Goal: Information Seeking & Learning: Compare options

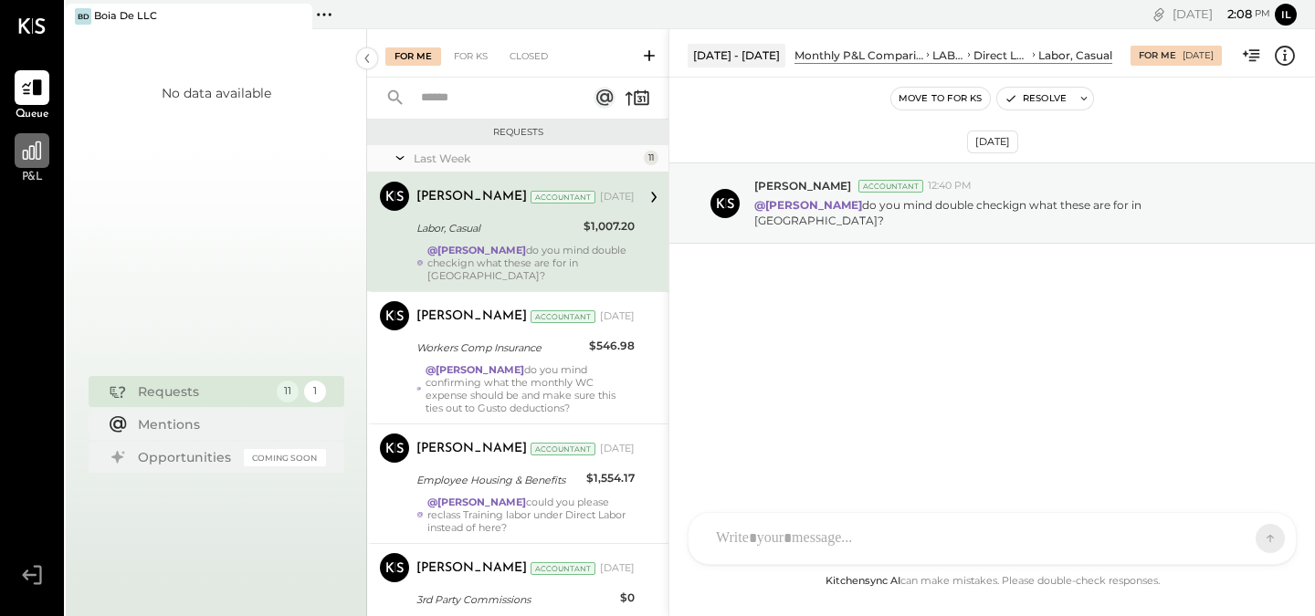
click at [47, 160] on div at bounding box center [32, 150] width 35 height 35
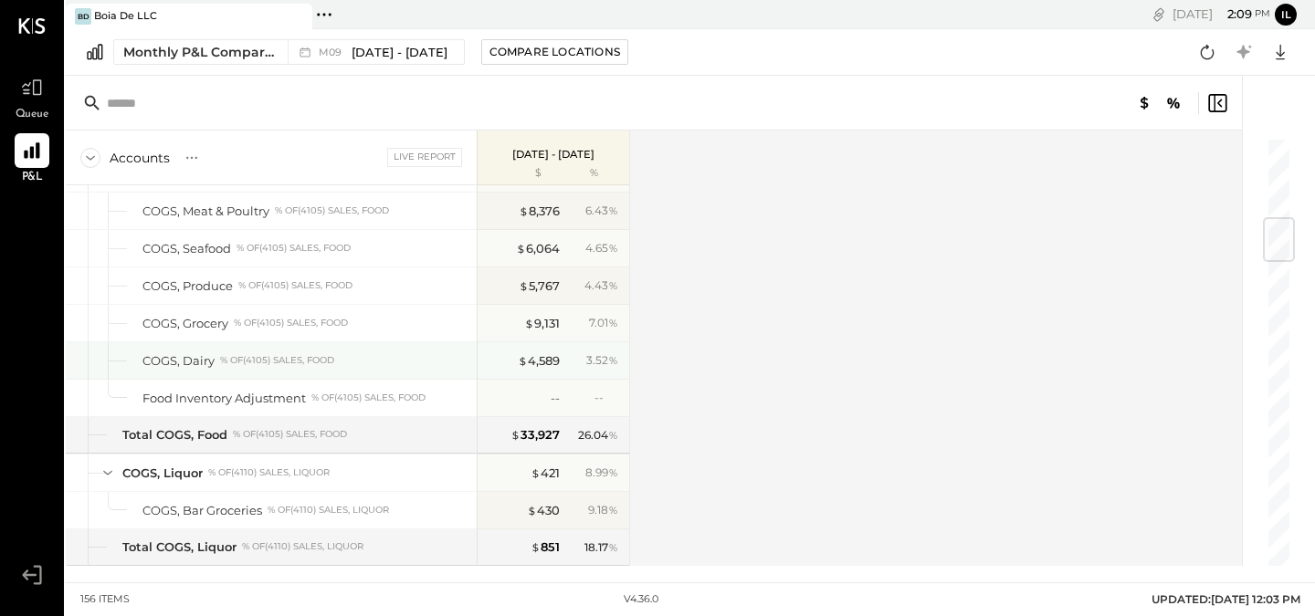
scroll to position [656, 0]
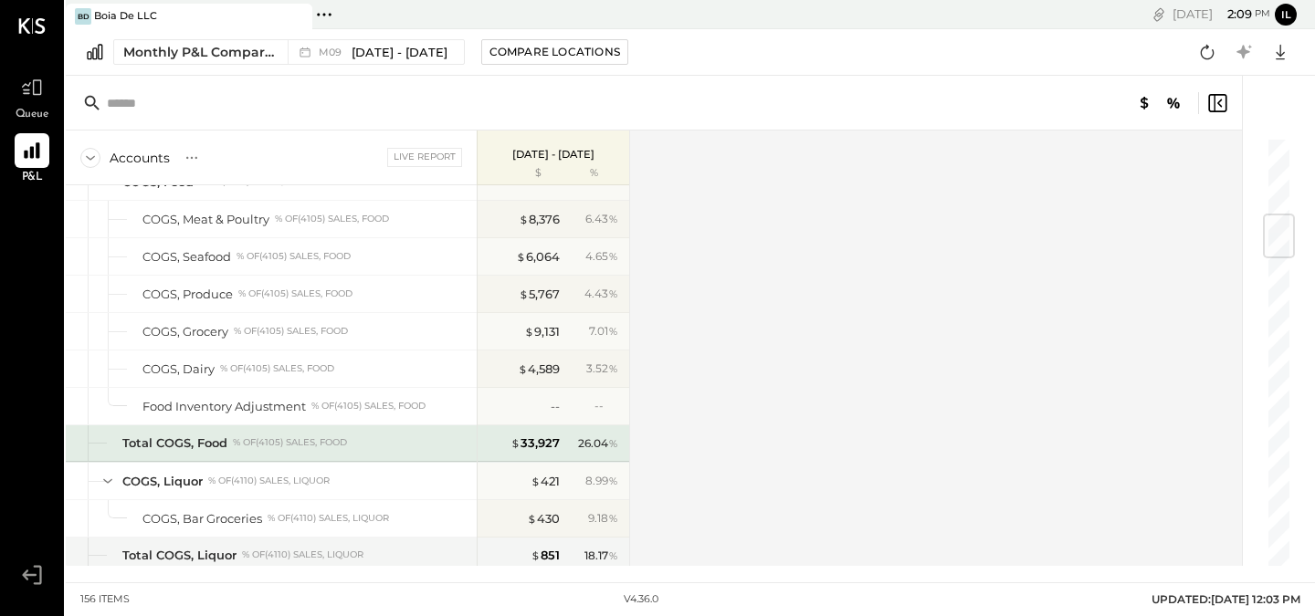
click at [596, 446] on div "26.04 %" at bounding box center [598, 444] width 40 height 16
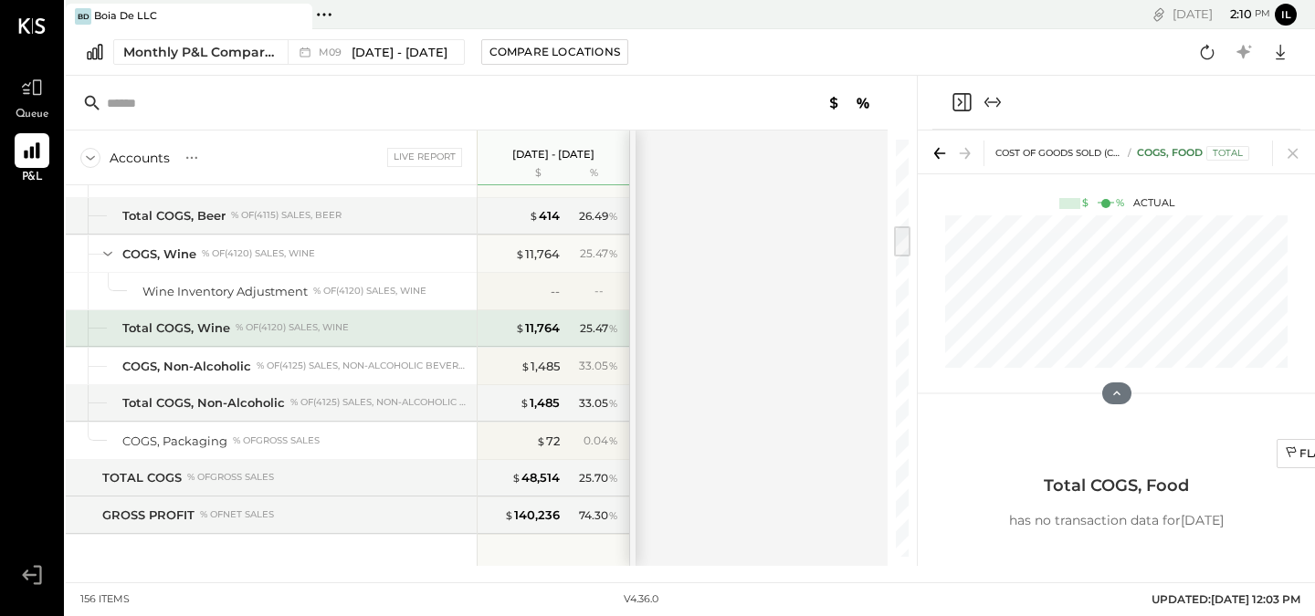
scroll to position [909, 0]
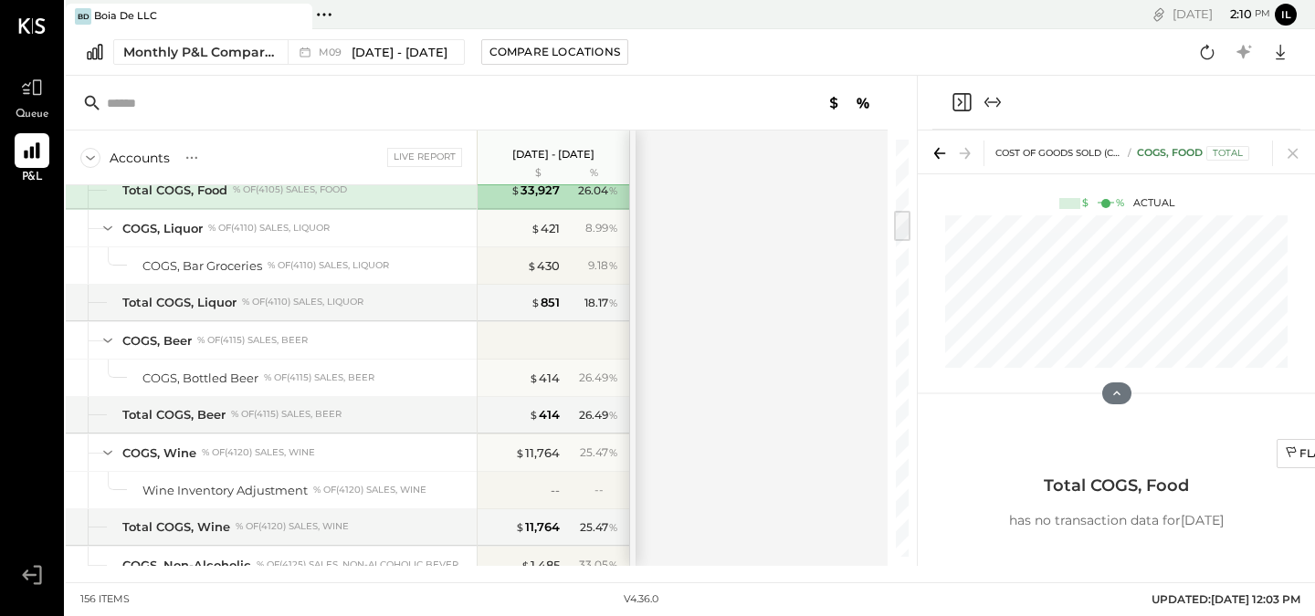
click at [433, 160] on div "Live Report" at bounding box center [424, 157] width 75 height 18
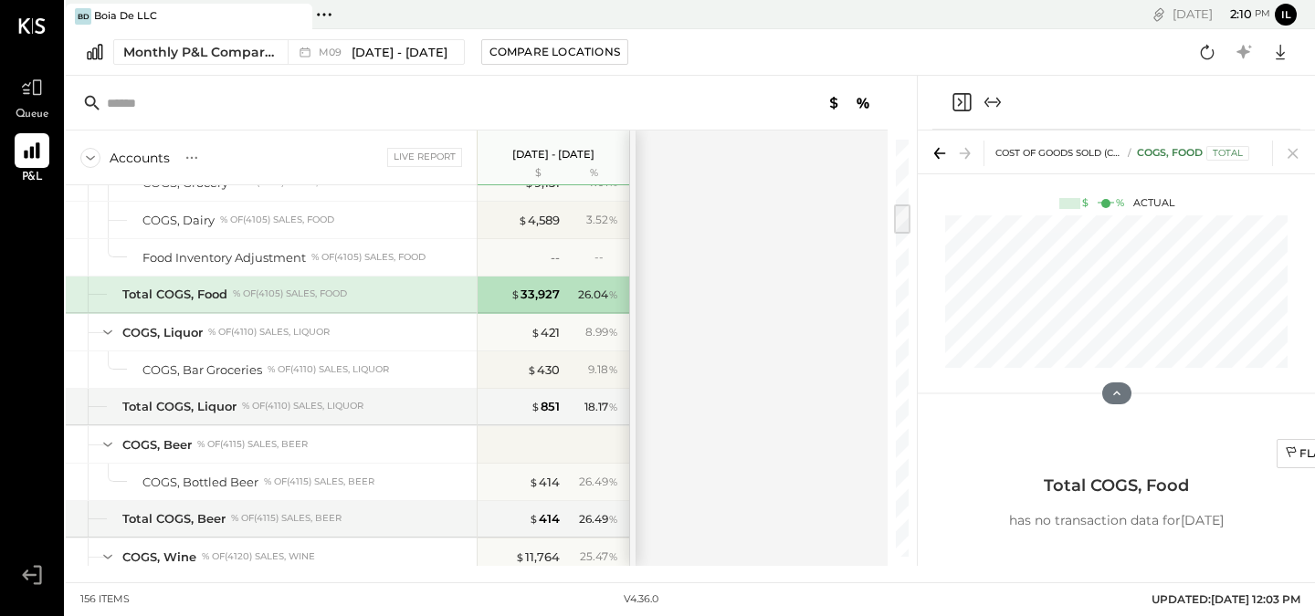
scroll to position [803, 0]
click at [387, 44] on span "[DATE] - [DATE]" at bounding box center [400, 52] width 96 height 17
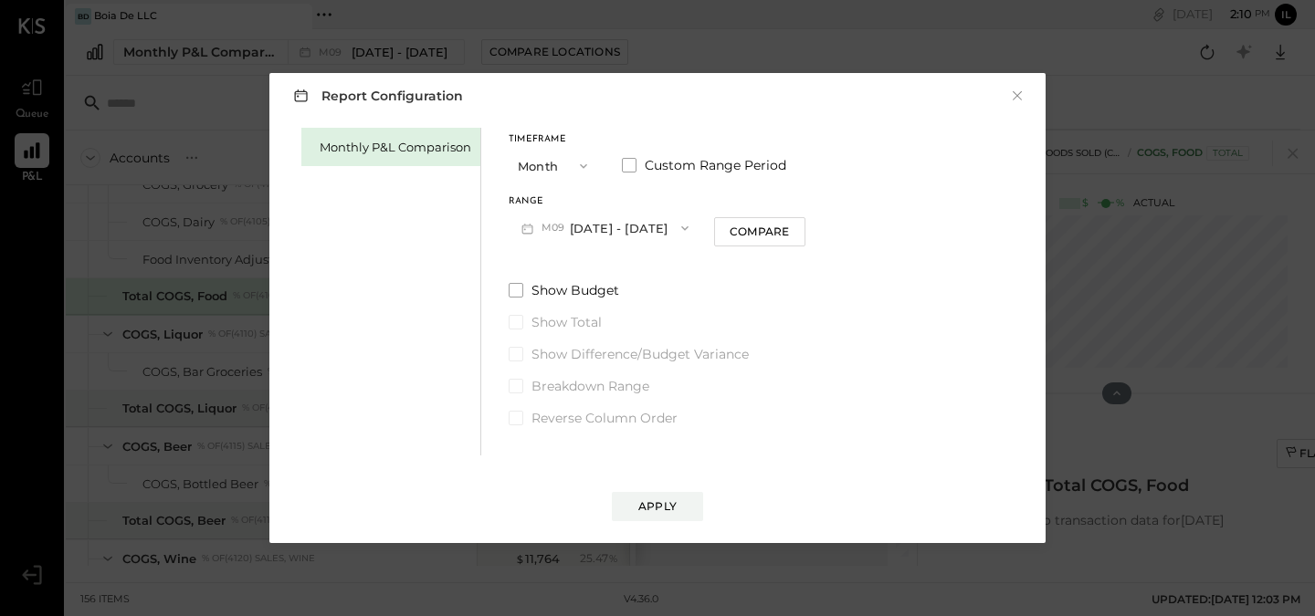
click at [640, 230] on button "M09 [DATE] - [DATE]" at bounding box center [605, 228] width 193 height 34
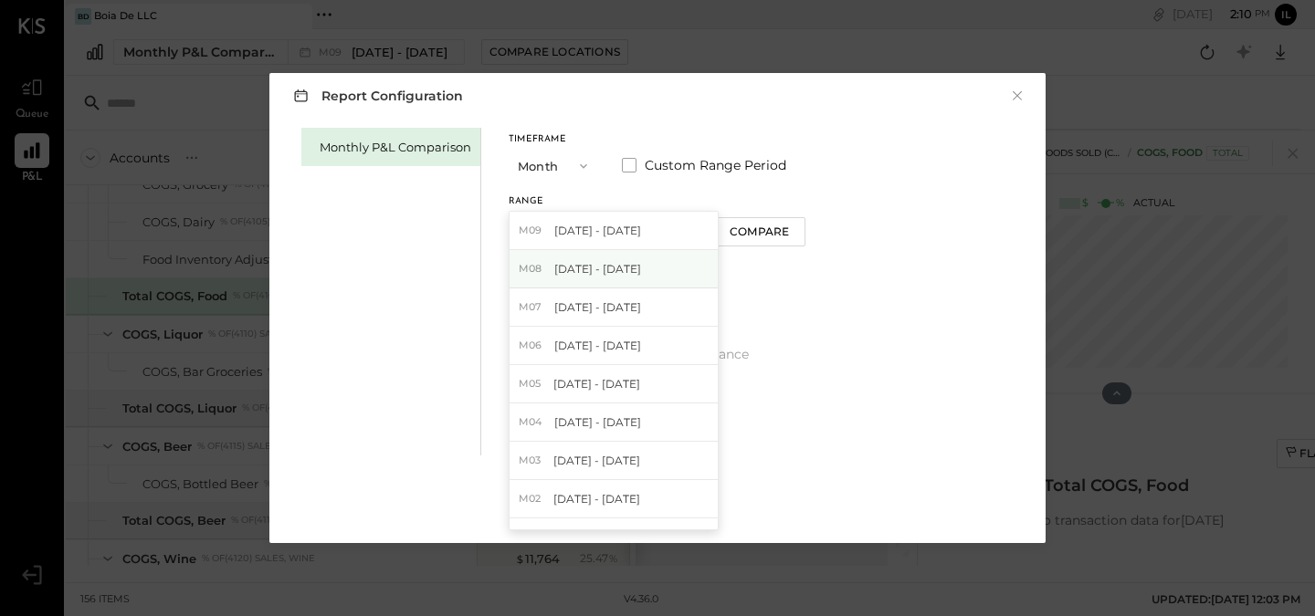
click at [641, 274] on div "M08 [DATE] - [DATE]" at bounding box center [614, 269] width 208 height 38
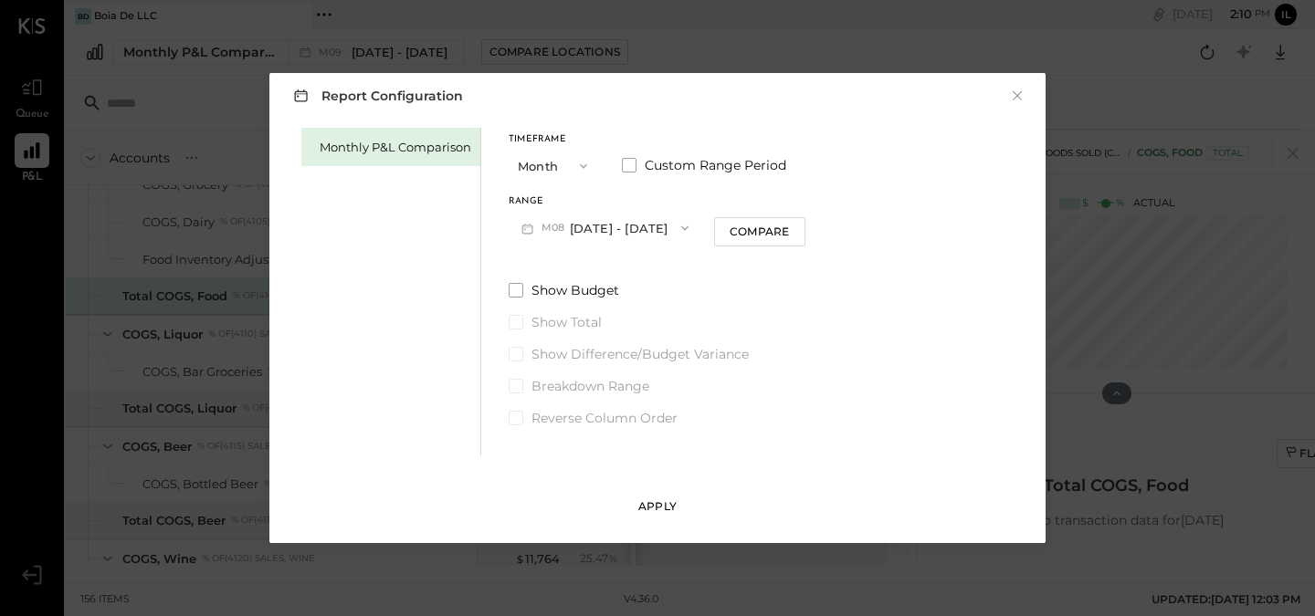
click at [661, 510] on div "Apply" at bounding box center [657, 507] width 38 height 16
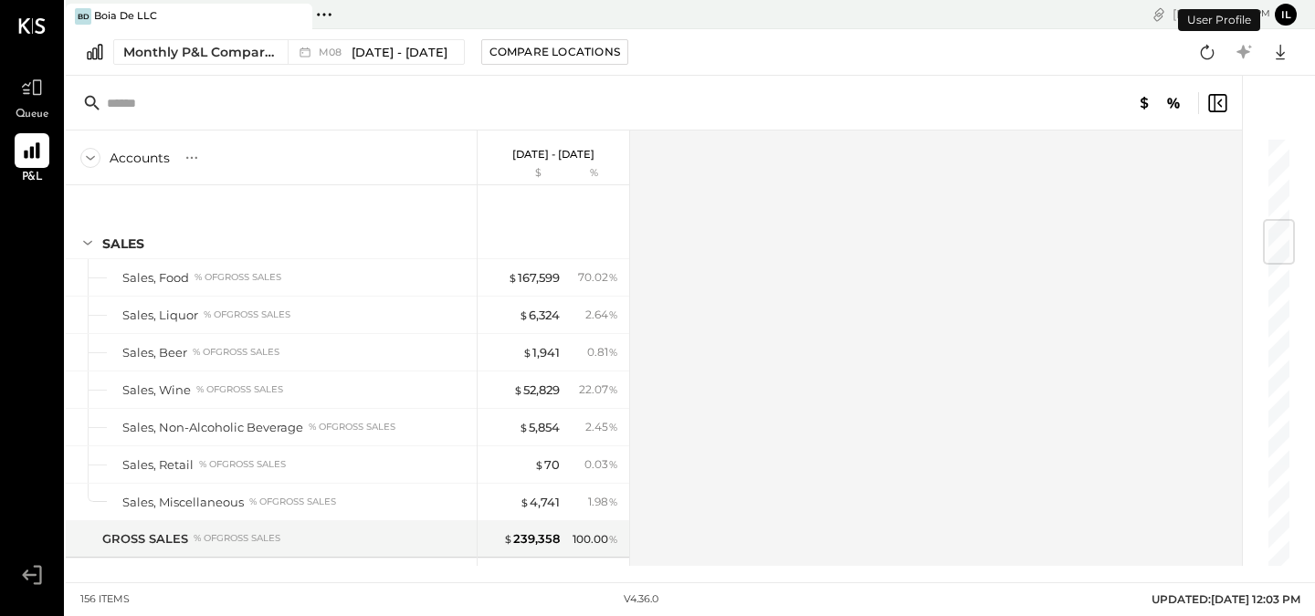
scroll to position [705, 0]
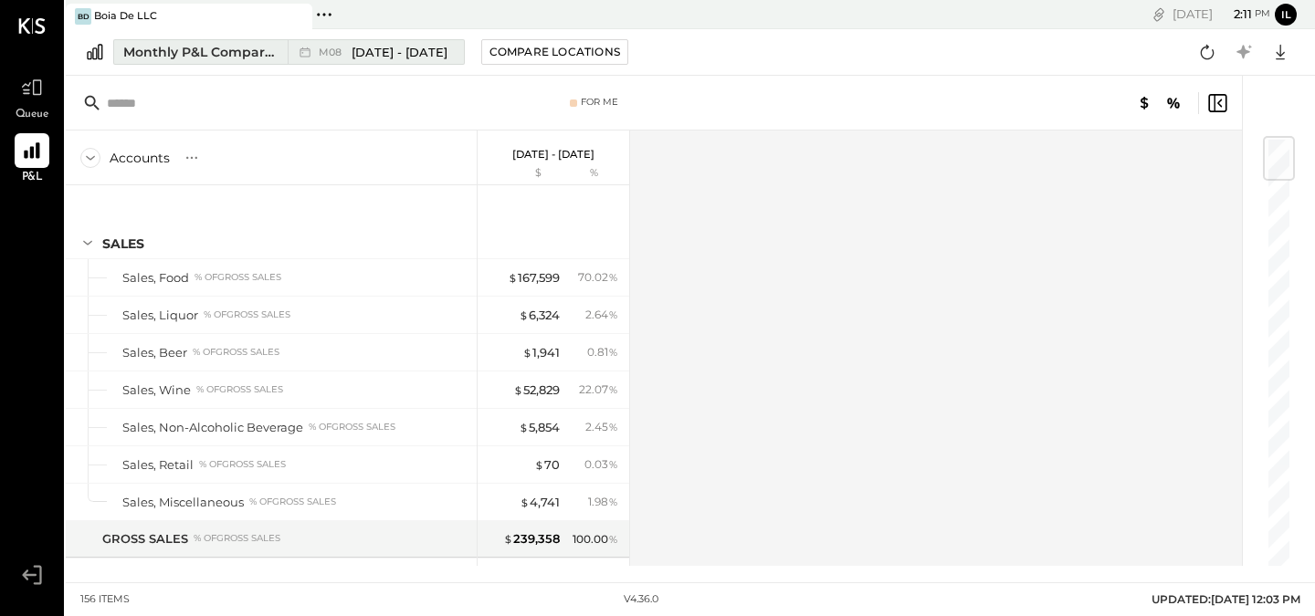
click at [450, 49] on button "Monthly P&L Comparison M08 [DATE] - [DATE]" at bounding box center [289, 52] width 352 height 26
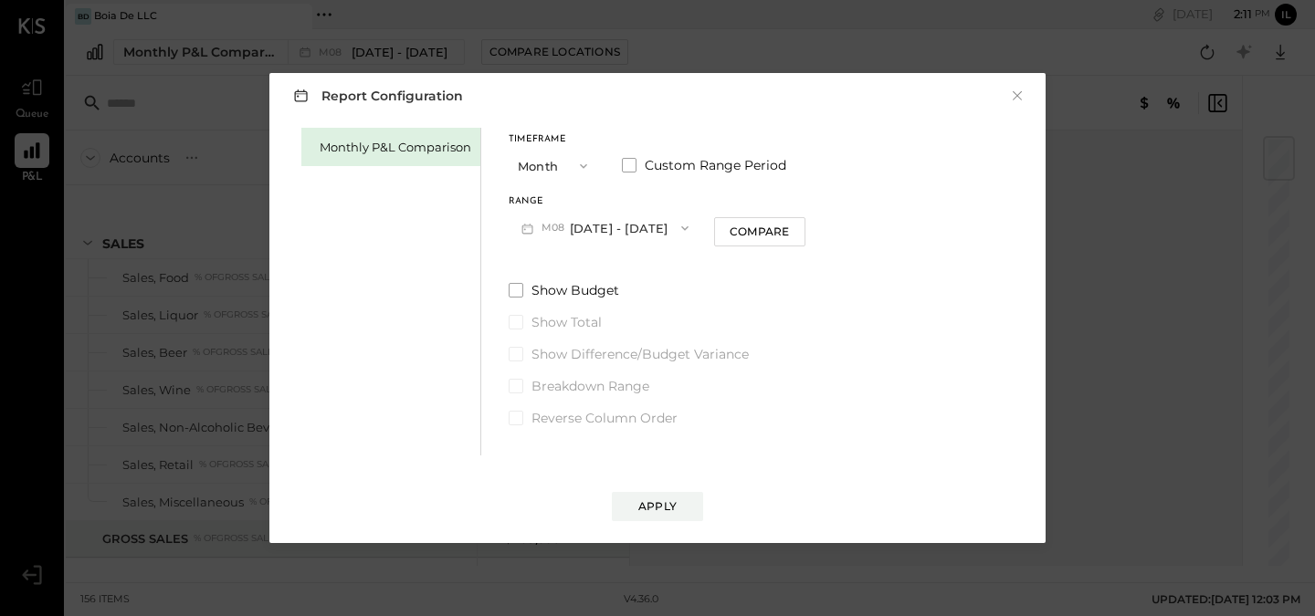
click at [660, 238] on button "M08 [DATE] - [DATE]" at bounding box center [605, 228] width 193 height 34
click at [833, 325] on div "Monthly P&L Comparison Timeframe Month Custom Range Period Range M08 [DATE] - […" at bounding box center [658, 289] width 740 height 332
click at [1119, 270] on div "Report Configuration × Monthly P&L Comparison Timeframe Month Custom Range Peri…" at bounding box center [657, 308] width 1315 height 616
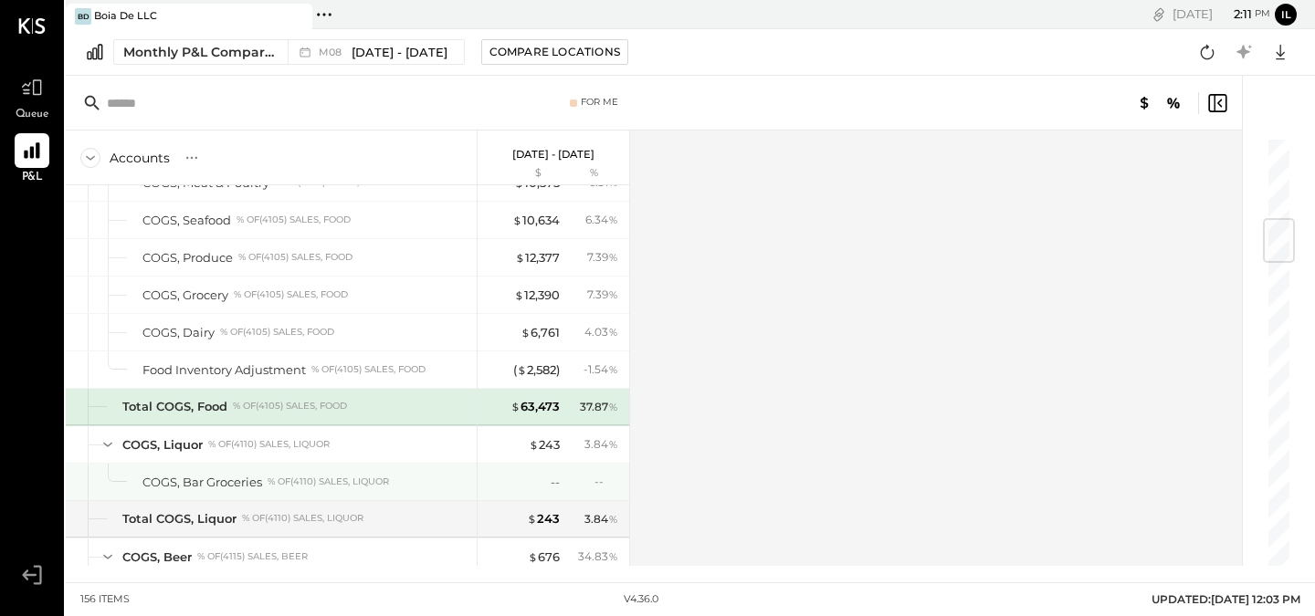
scroll to position [697, 0]
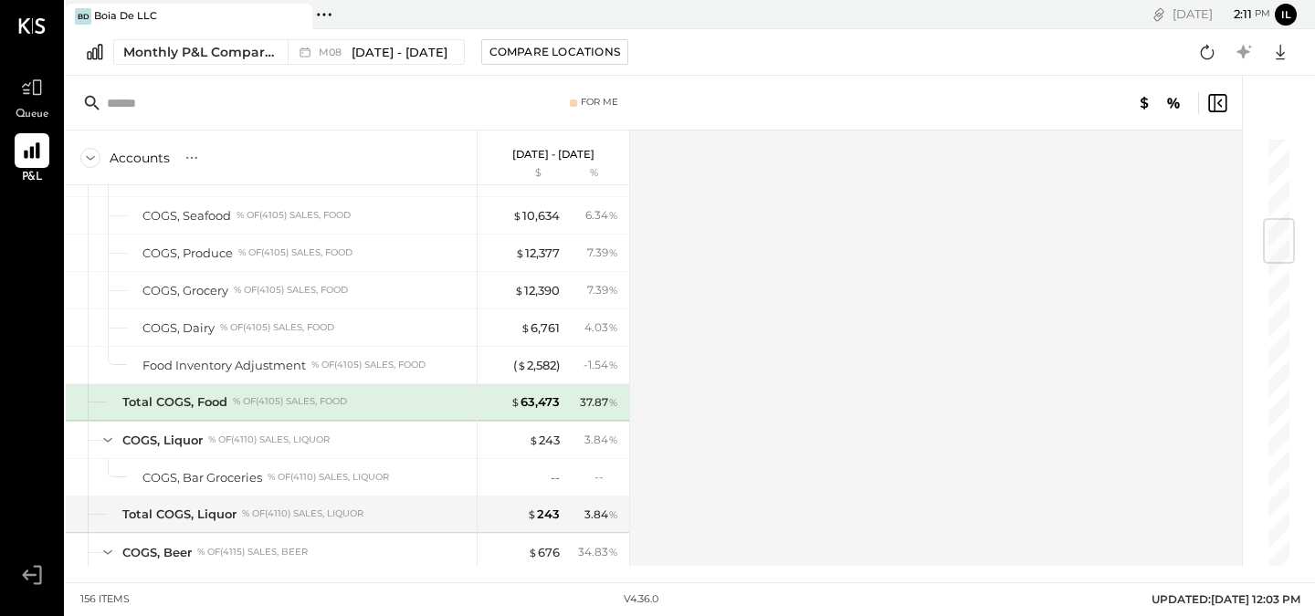
click at [592, 407] on div "37.87 %" at bounding box center [599, 402] width 38 height 16
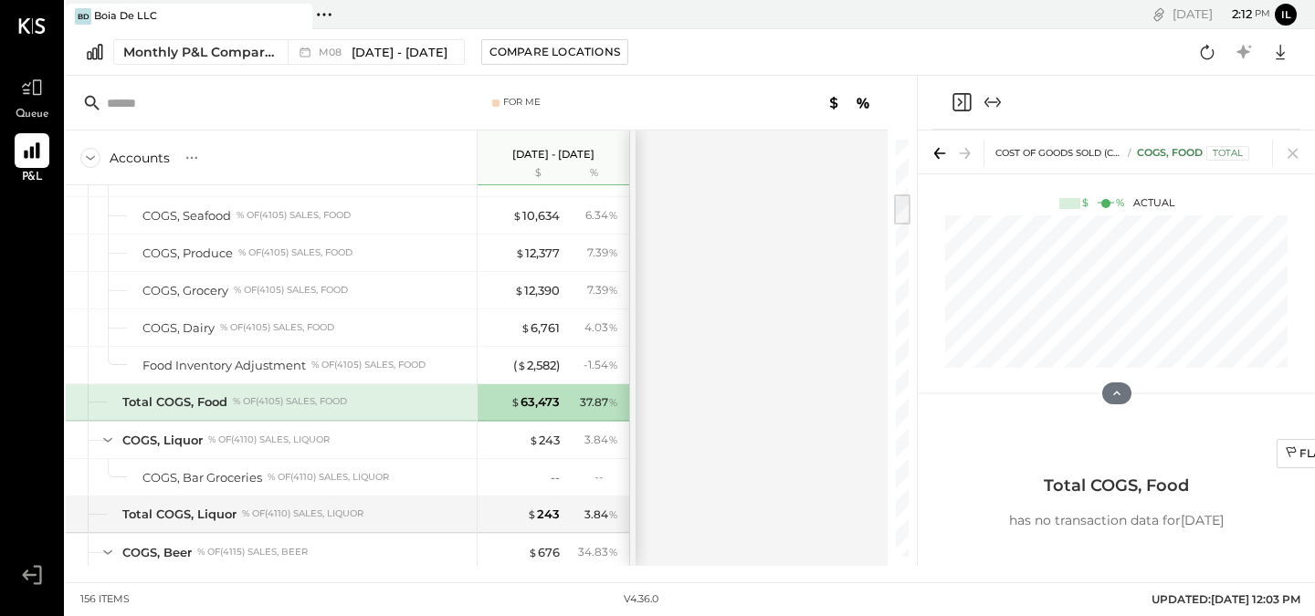
click at [810, 240] on div "Accounts S % GL [DATE] - [DATE] $ % SALES Sales, Food % of GROSS SALES Sales, L…" at bounding box center [478, 349] width 825 height 436
click at [360, 51] on span "[DATE] - [DATE]" at bounding box center [400, 52] width 96 height 17
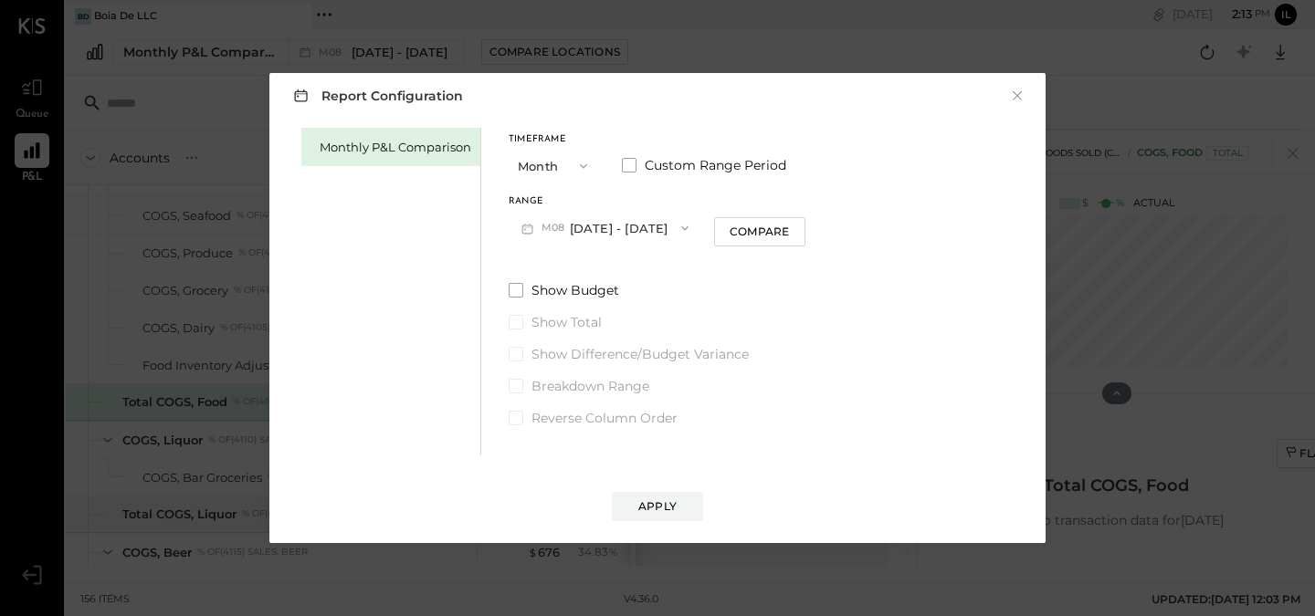
click at [547, 152] on button "Month" at bounding box center [554, 166] width 91 height 34
click at [615, 228] on button "M08 [DATE] - [DATE]" at bounding box center [605, 228] width 193 height 34
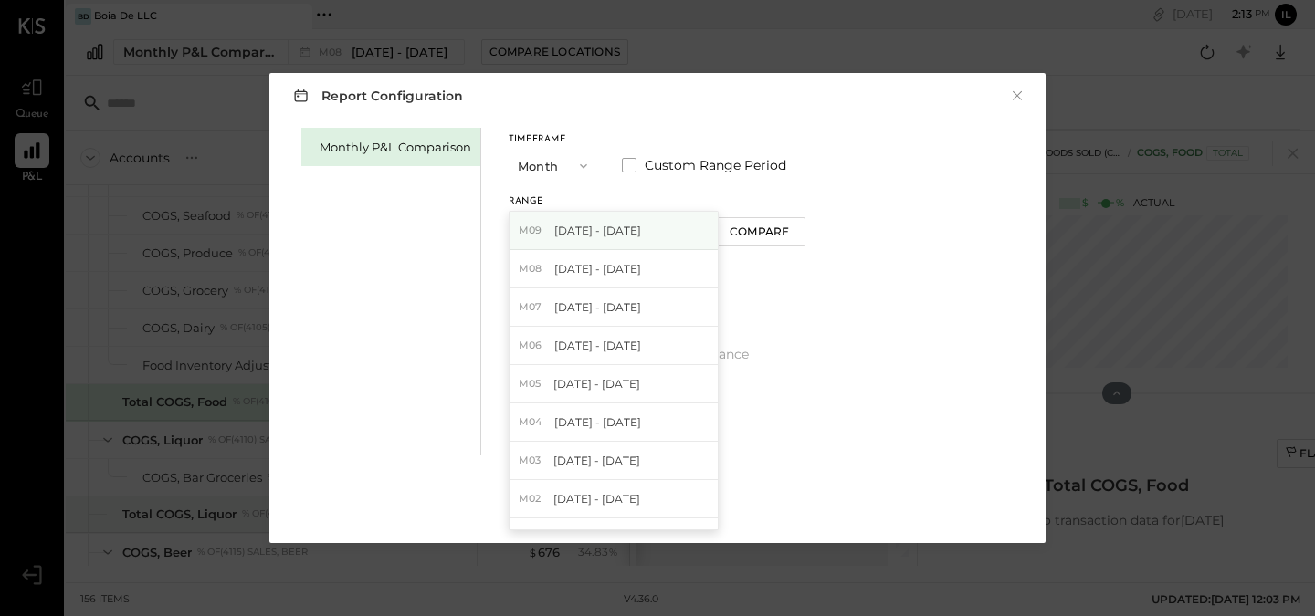
click at [626, 229] on span "[DATE] - [DATE]" at bounding box center [597, 231] width 87 height 16
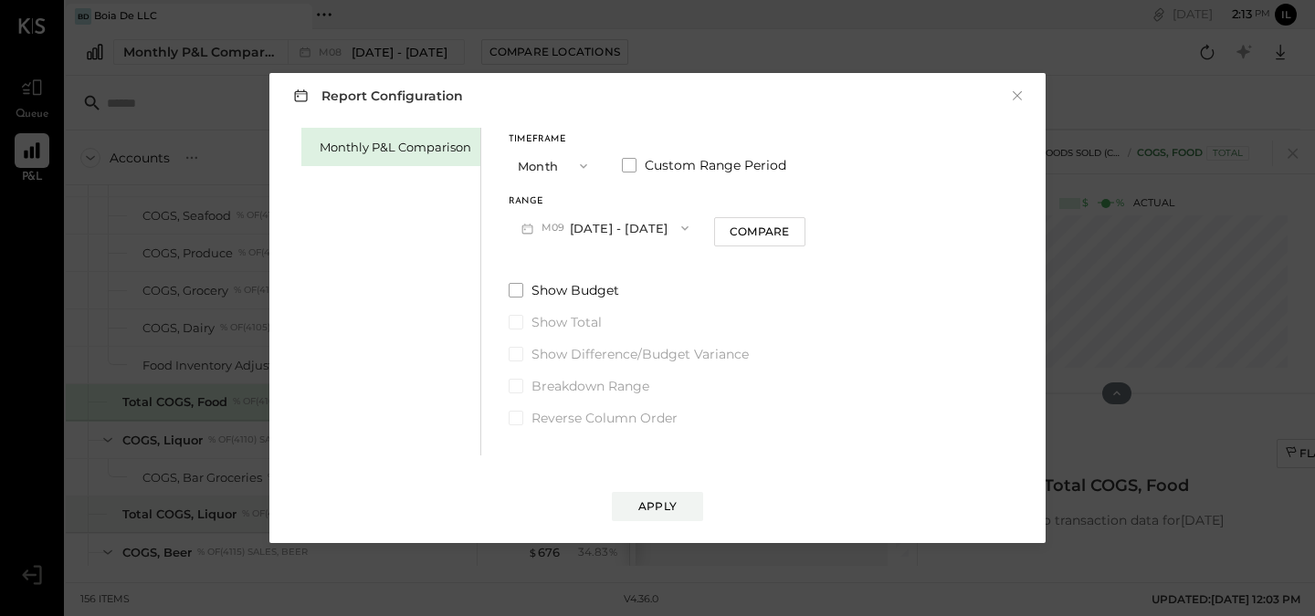
click at [656, 525] on div "Report Configuration × Monthly P&L Comparison Timeframe Month Custom Range Peri…" at bounding box center [657, 308] width 776 height 470
click at [653, 508] on div "Apply" at bounding box center [657, 507] width 38 height 16
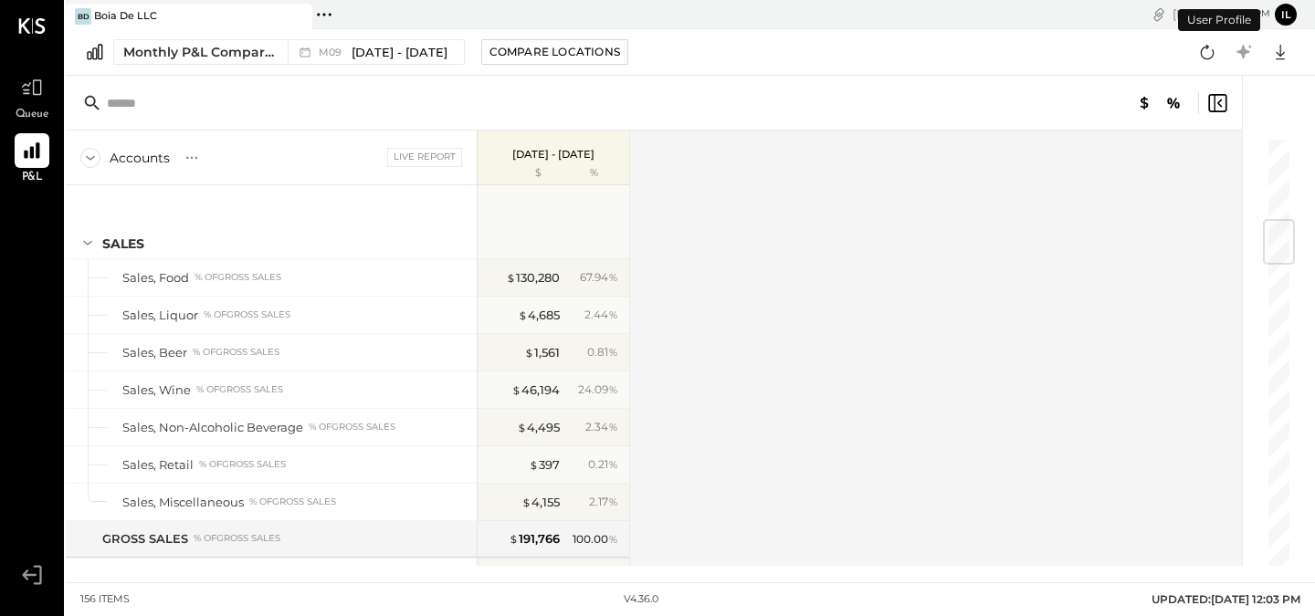
scroll to position [705, 0]
click at [37, 113] on span "Queue" at bounding box center [33, 115] width 34 height 16
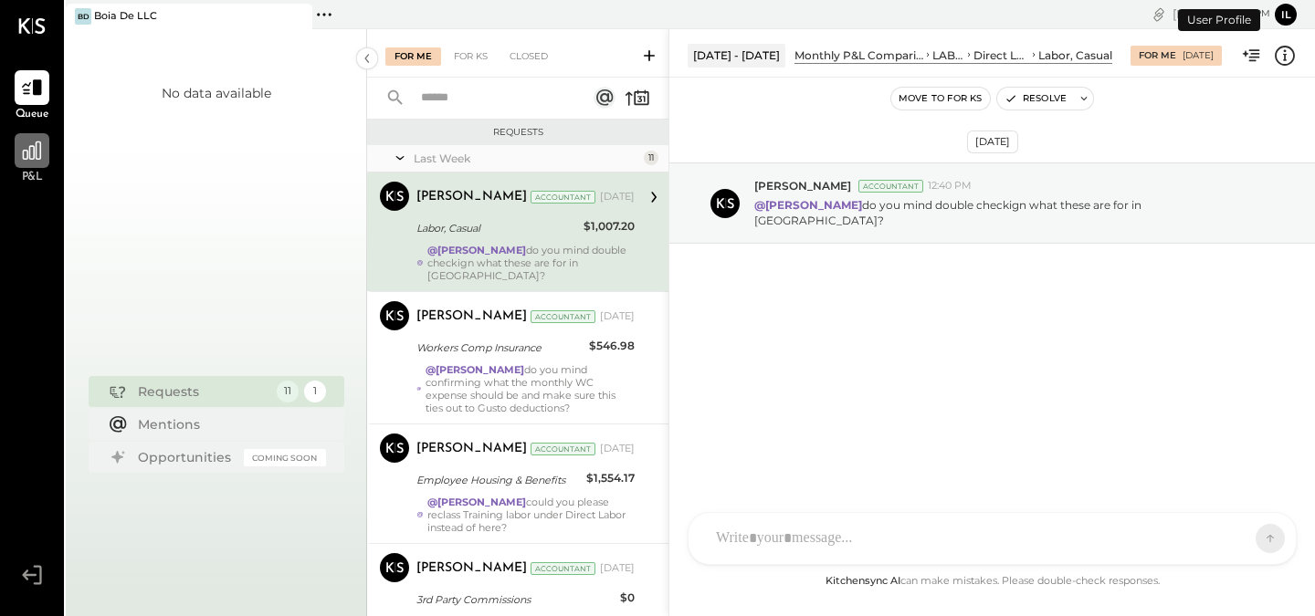
click at [35, 139] on icon at bounding box center [32, 151] width 24 height 24
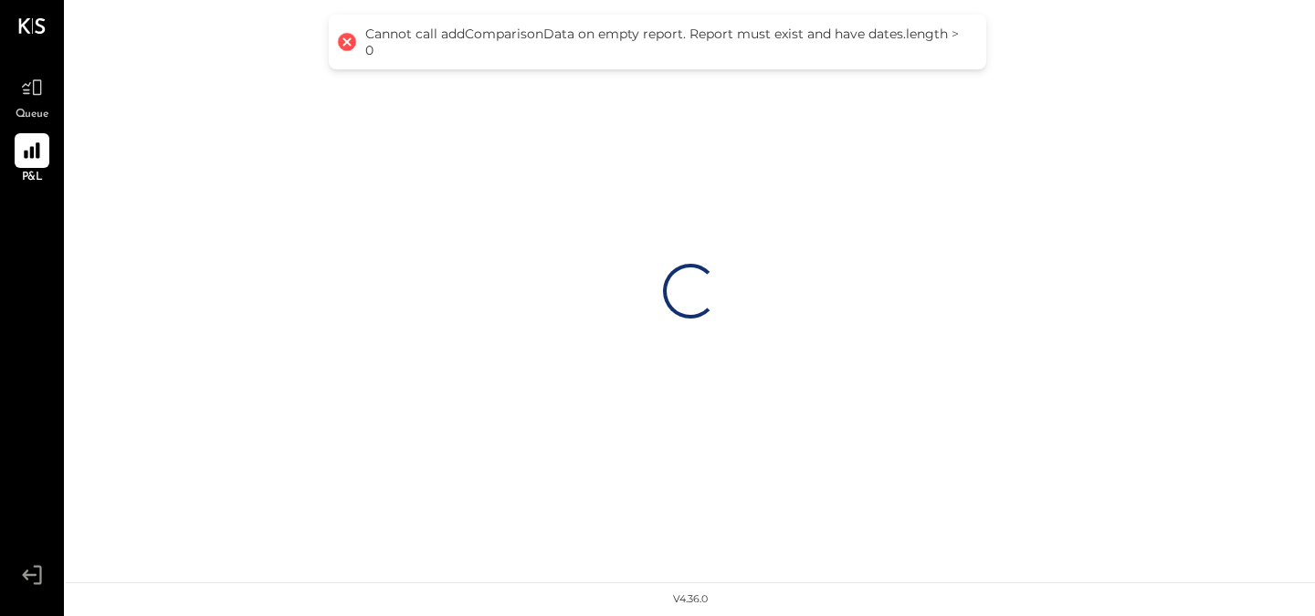
click at [345, 42] on div at bounding box center [347, 42] width 26 height 26
